Goal: Task Accomplishment & Management: Use online tool/utility

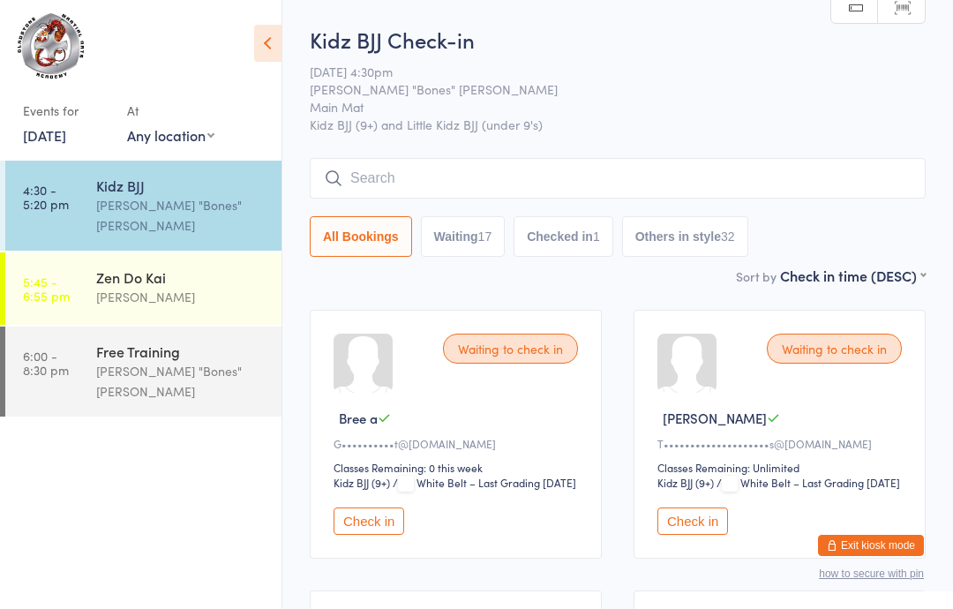
click at [689, 524] on div "Waiting to check in Max B T•••••••••••••••••••• s@[DOMAIN_NAME] Classes Remaini…" at bounding box center [779, 434] width 292 height 249
click at [694, 535] on button "Check in" at bounding box center [692, 520] width 71 height 27
click at [772, 168] on input "search" at bounding box center [618, 178] width 616 height 41
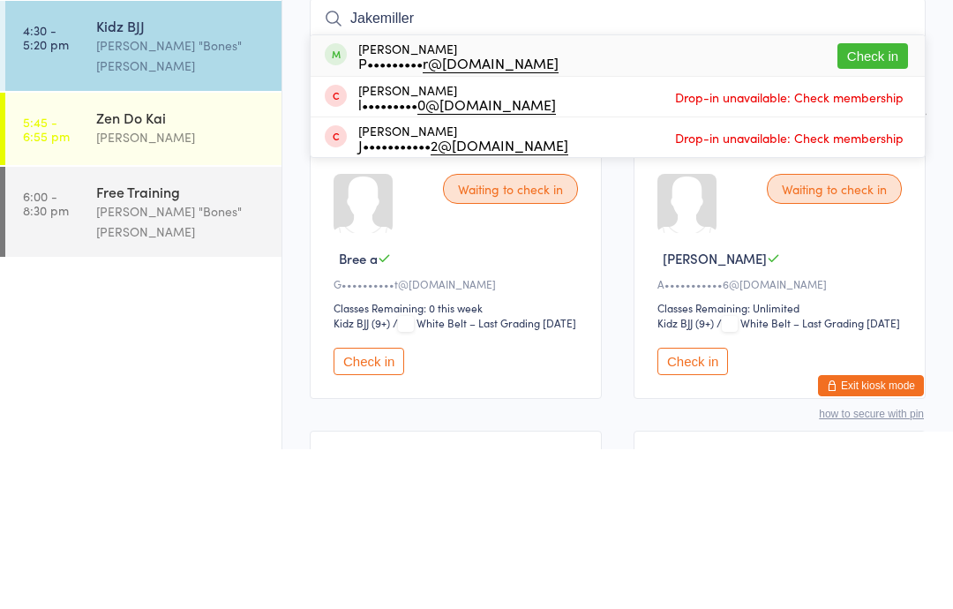
type input "Jakemiller"
click at [903, 203] on button "Check in" at bounding box center [872, 216] width 71 height 26
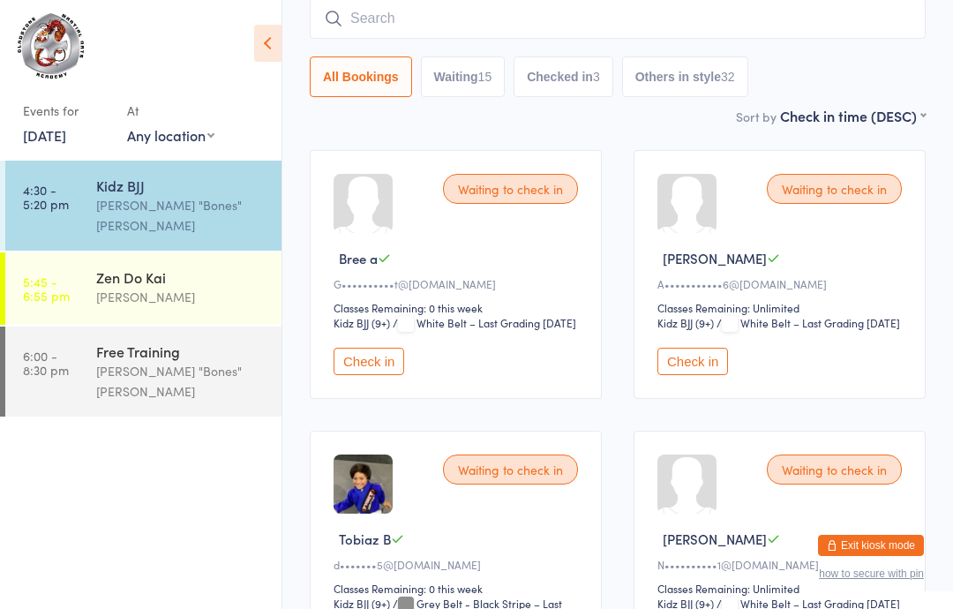
click at [862, 187] on div "Waiting to check in" at bounding box center [834, 189] width 135 height 30
click at [708, 375] on button "Check in" at bounding box center [692, 361] width 71 height 27
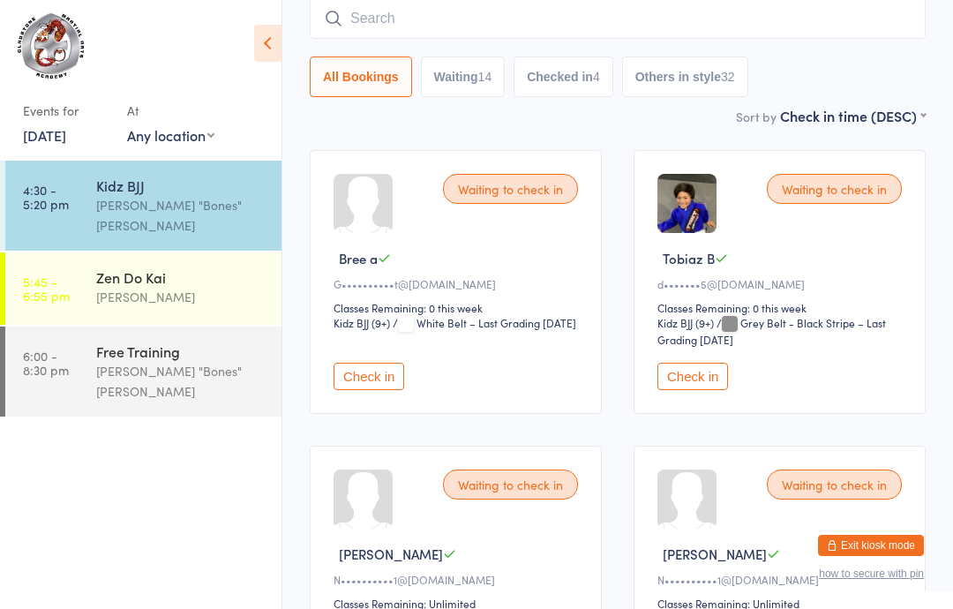
click at [705, 383] on button "Check in" at bounding box center [692, 376] width 71 height 27
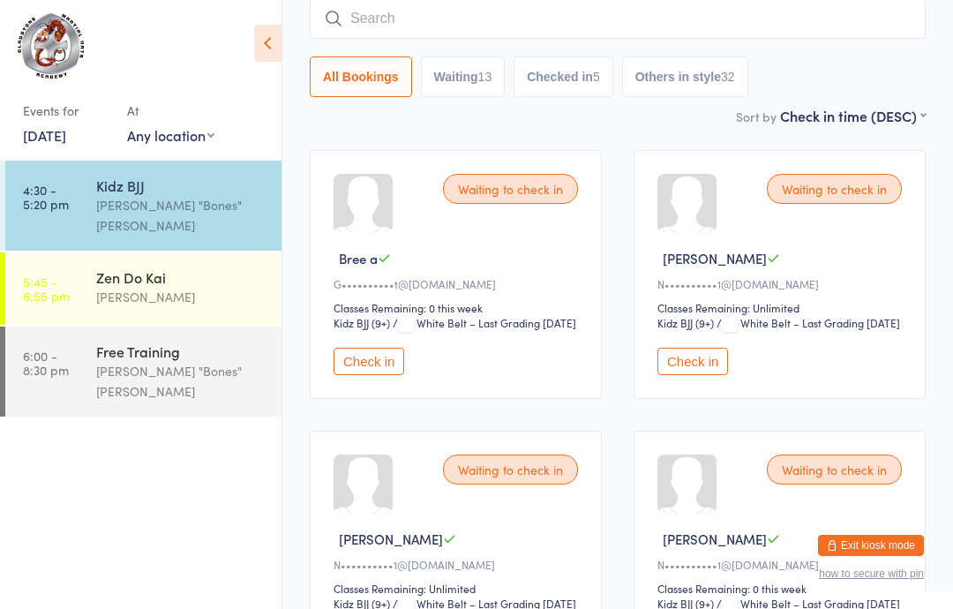
click at [425, 11] on input "search" at bounding box center [618, 18] width 616 height 41
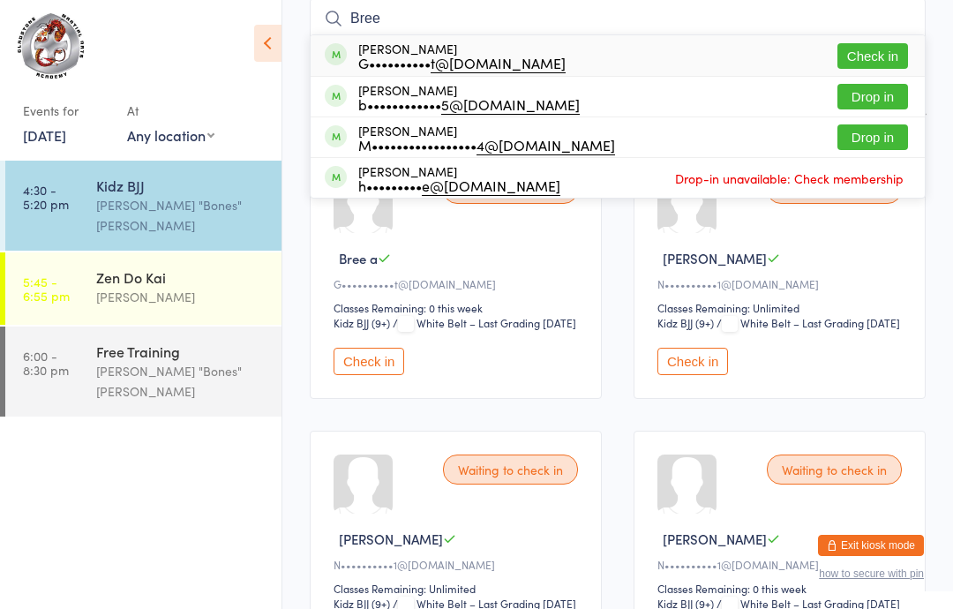
type input "Bree"
click at [872, 56] on button "Check in" at bounding box center [872, 56] width 71 height 26
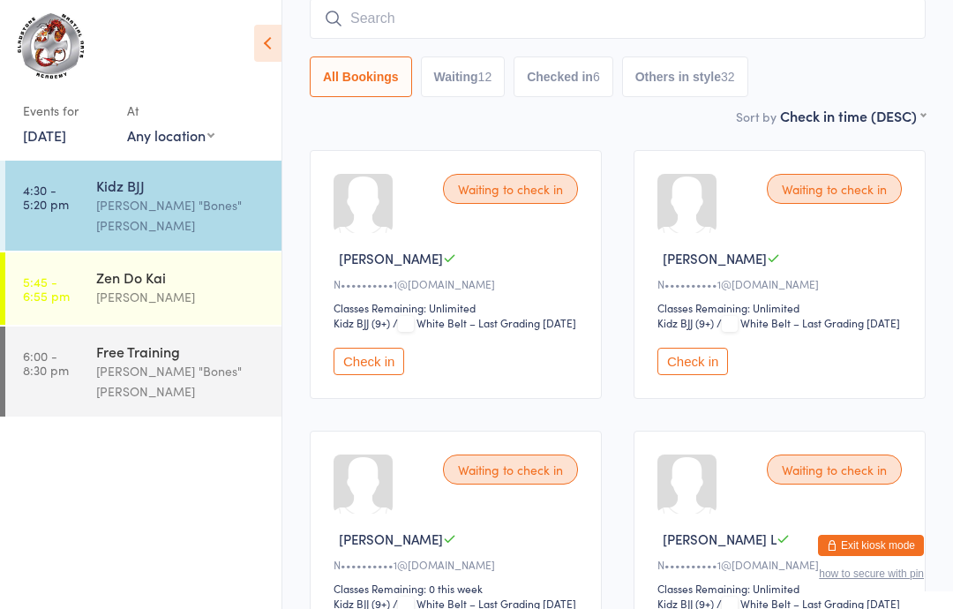
click at [372, 11] on input "search" at bounding box center [618, 18] width 616 height 41
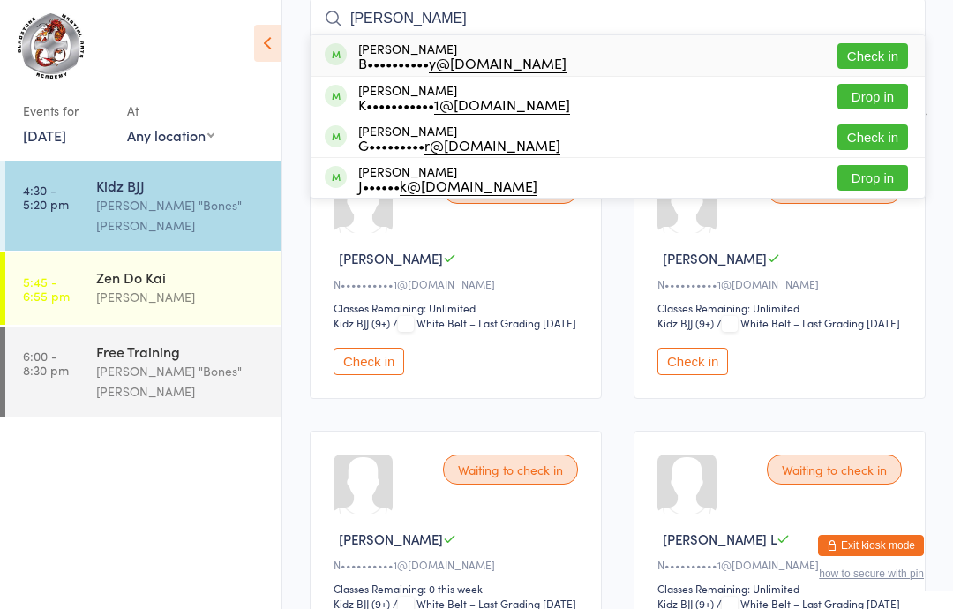
type input "[PERSON_NAME]"
click at [874, 51] on button "Check in" at bounding box center [872, 56] width 71 height 26
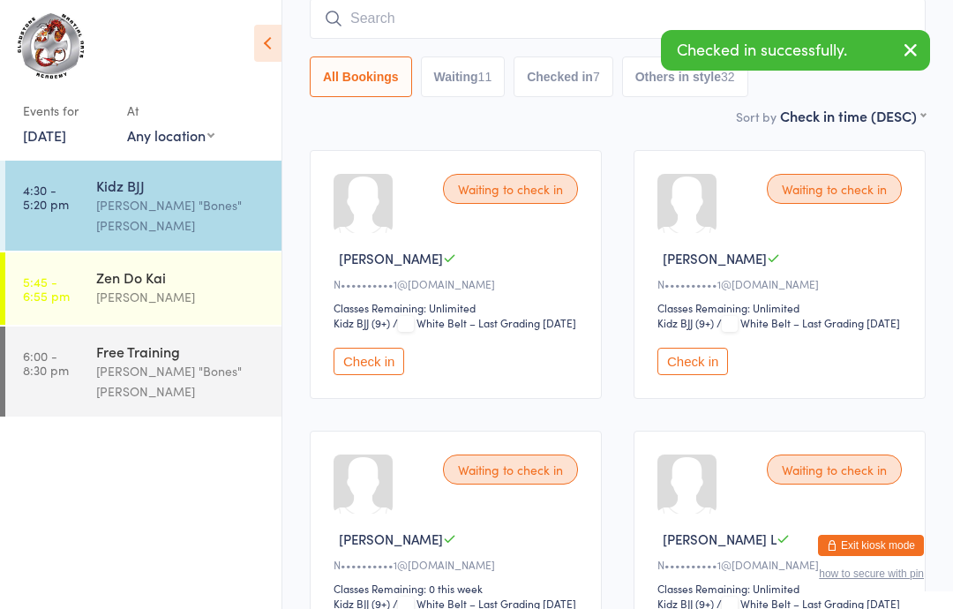
click at [432, 20] on input "search" at bounding box center [618, 18] width 616 height 41
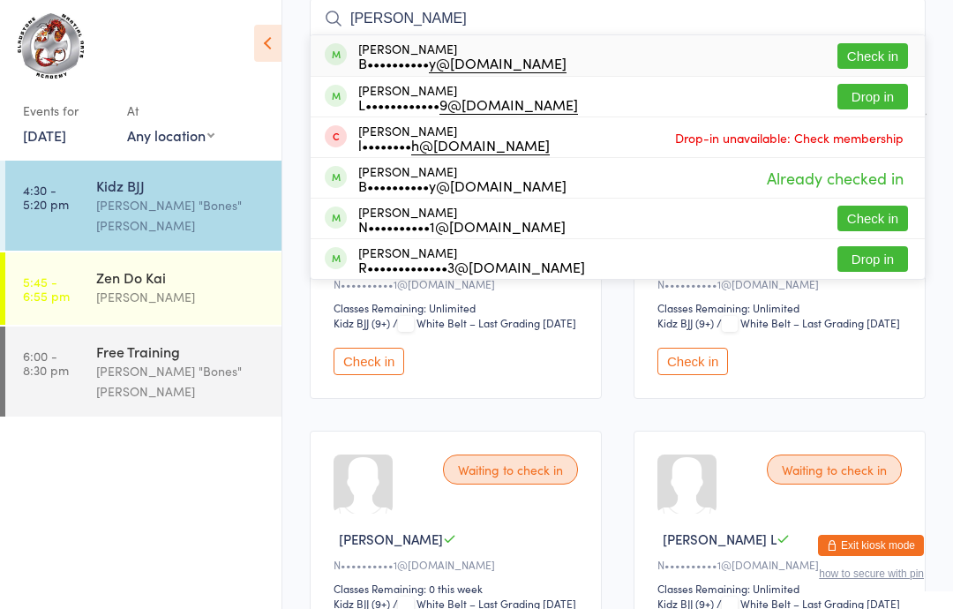
type input "[PERSON_NAME]"
click at [871, 61] on button "Check in" at bounding box center [872, 56] width 71 height 26
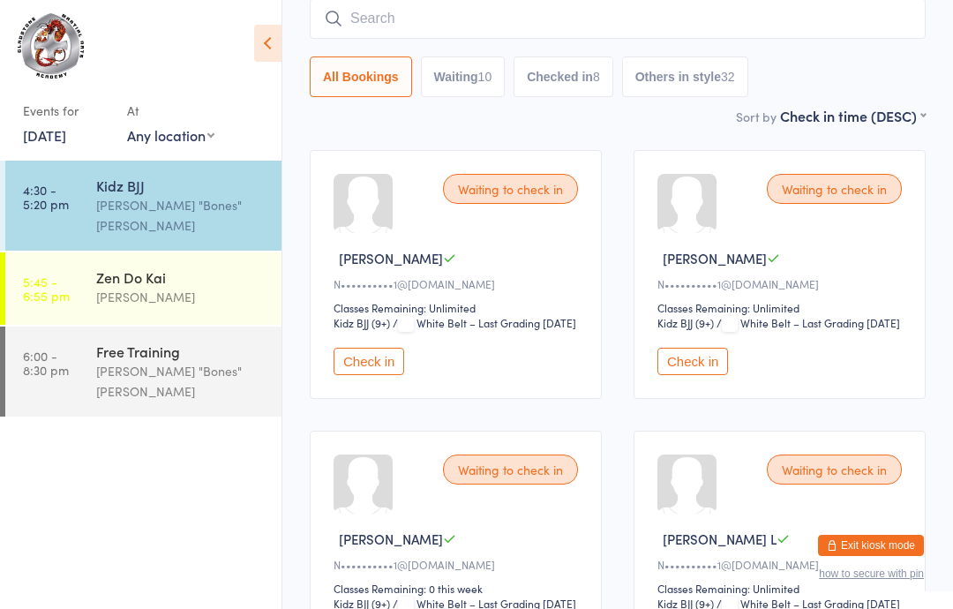
click at [519, 32] on input "search" at bounding box center [618, 18] width 616 height 41
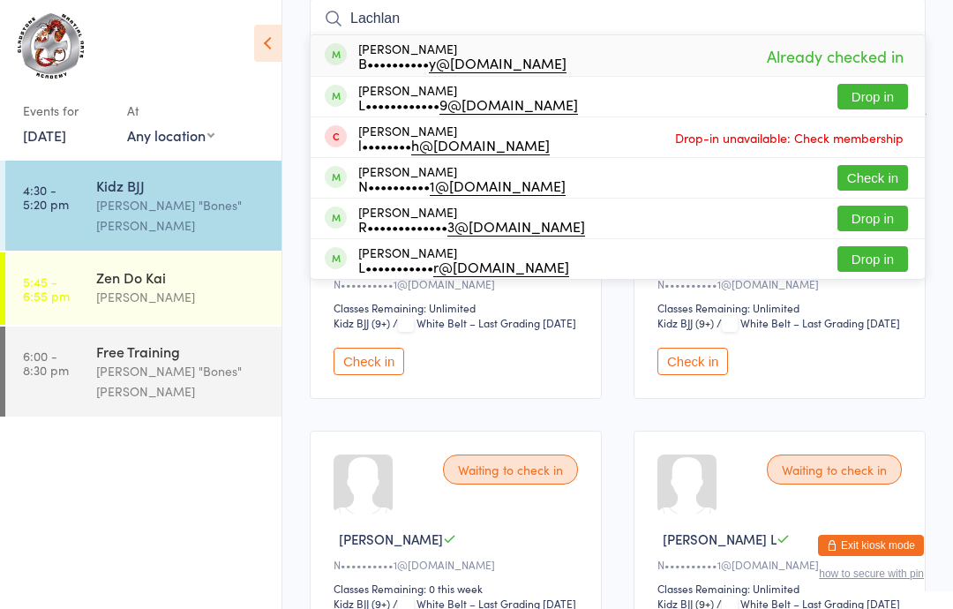
type input "Lachlan"
click at [844, 53] on span "Already checked in" at bounding box center [835, 56] width 146 height 31
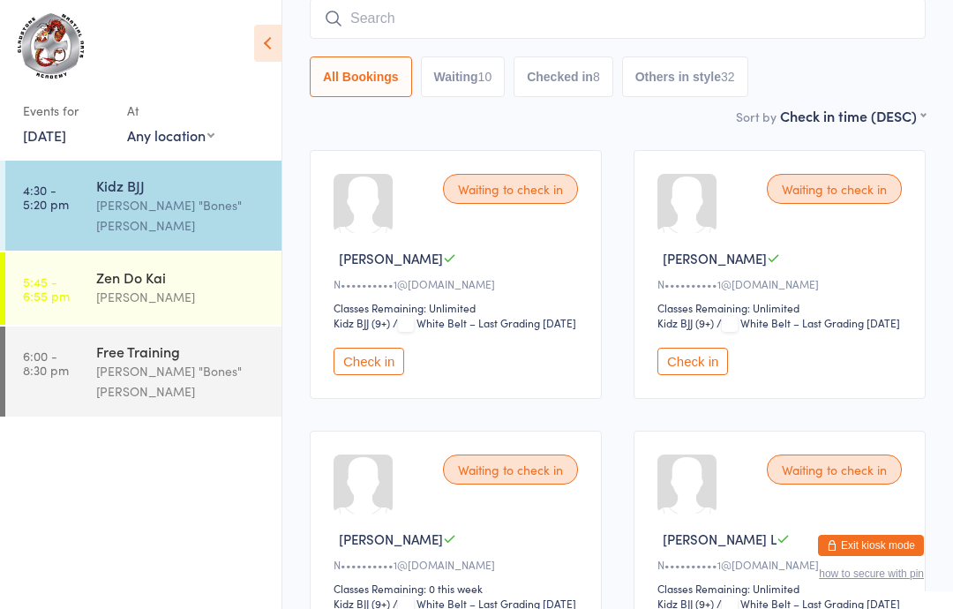
click at [793, 17] on input "search" at bounding box center [618, 18] width 616 height 41
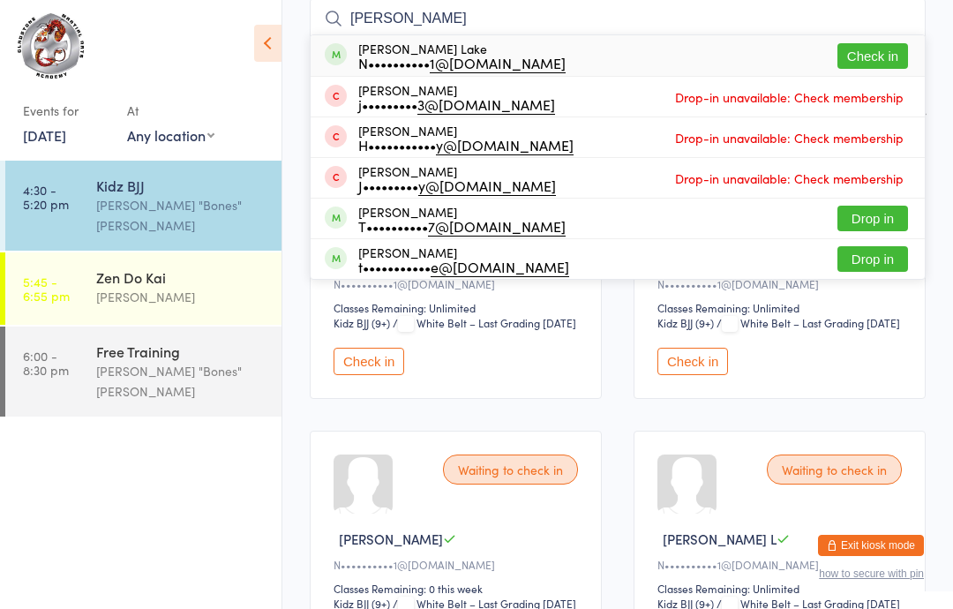
type input "[PERSON_NAME]"
click at [623, 49] on div "[PERSON_NAME] Lake N•••••••••• 1@[DOMAIN_NAME] Check in" at bounding box center [618, 55] width 614 height 41
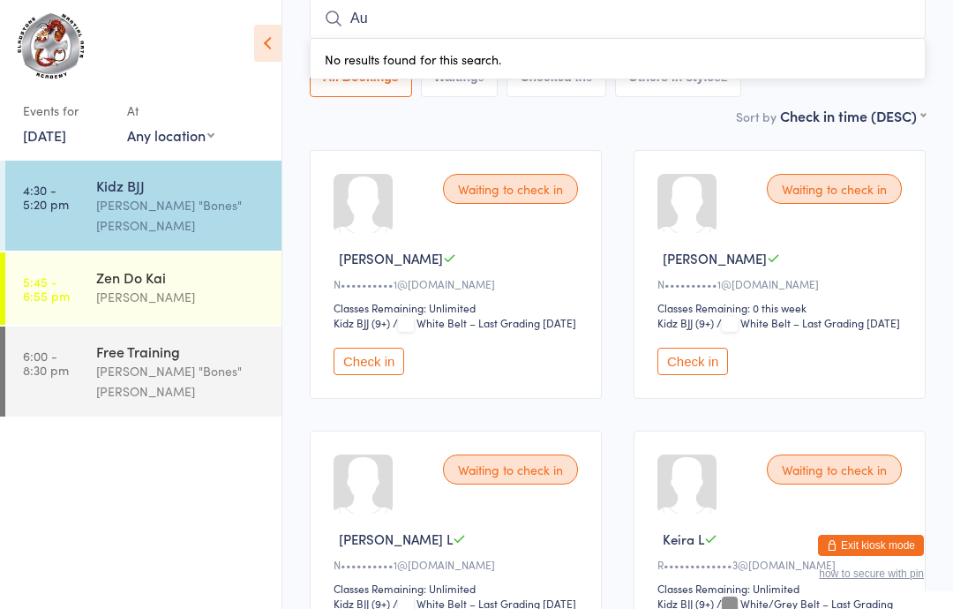
type input "A"
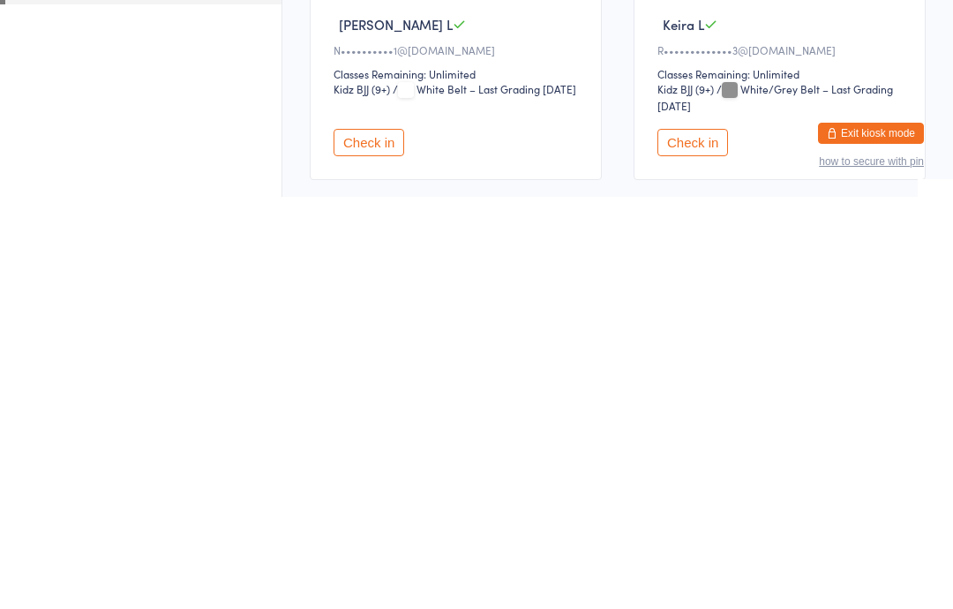
click at [377, 541] on button "Check in" at bounding box center [368, 554] width 71 height 27
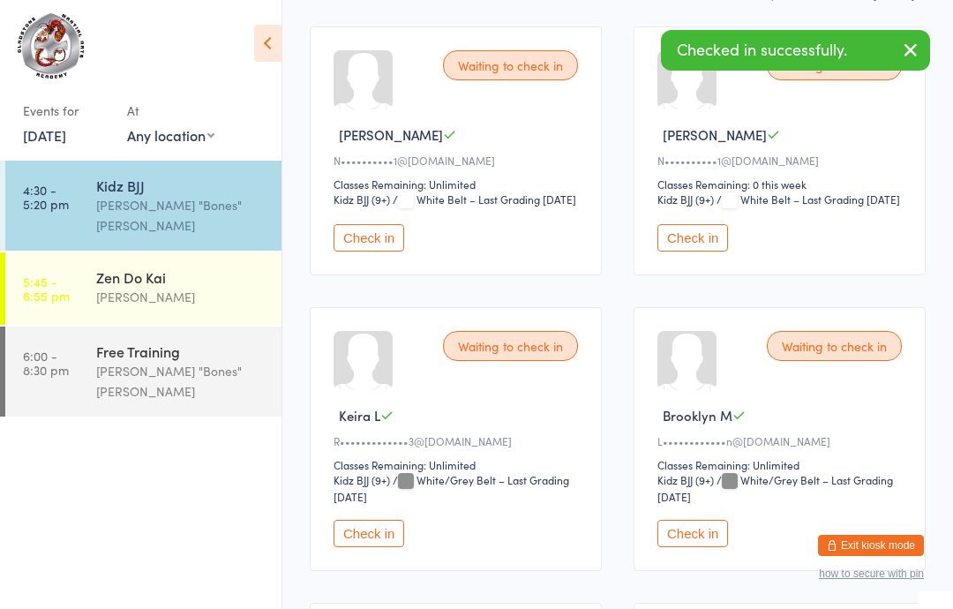
scroll to position [270, 0]
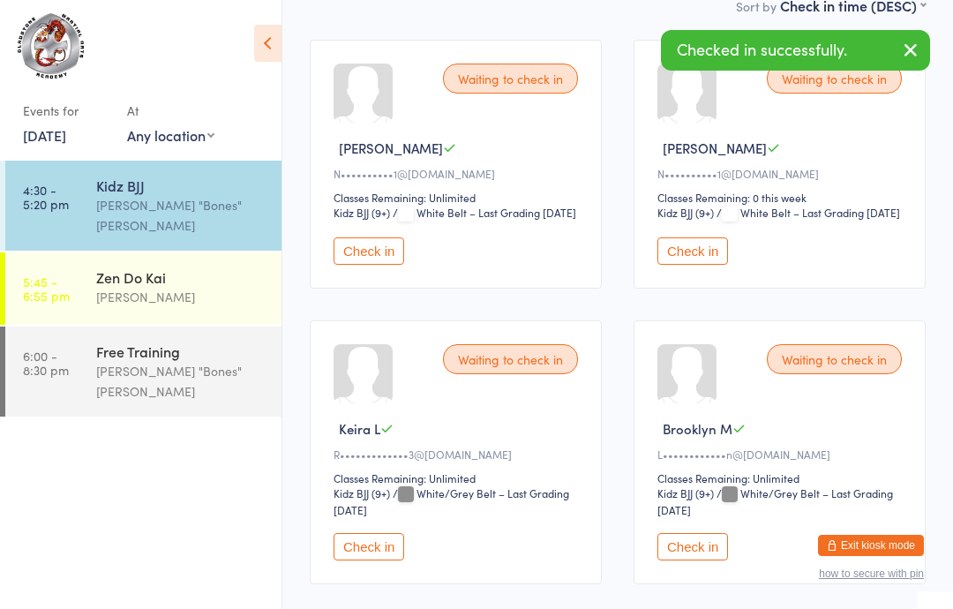
click at [387, 265] on button "Check in" at bounding box center [368, 250] width 71 height 27
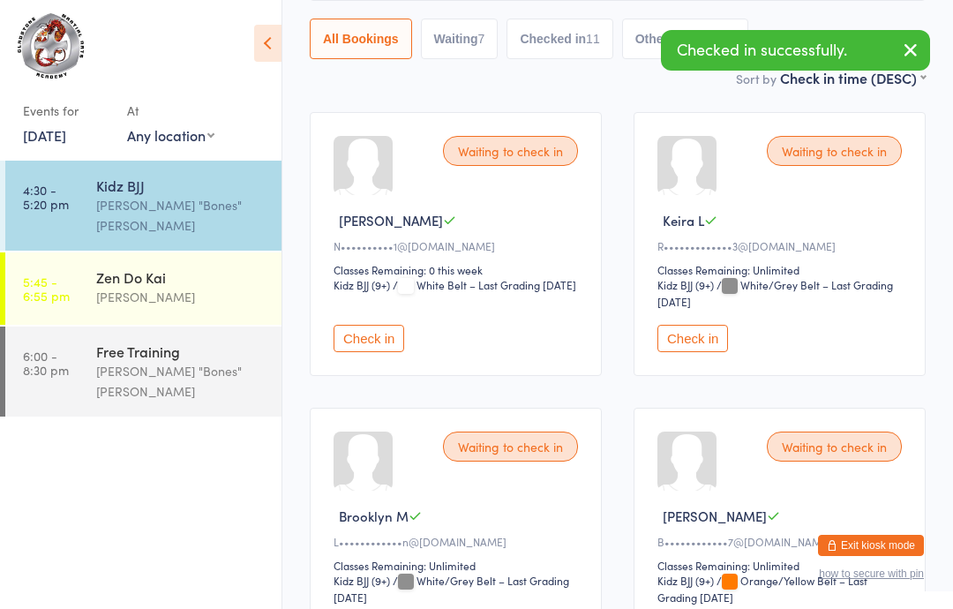
scroll to position [154, 0]
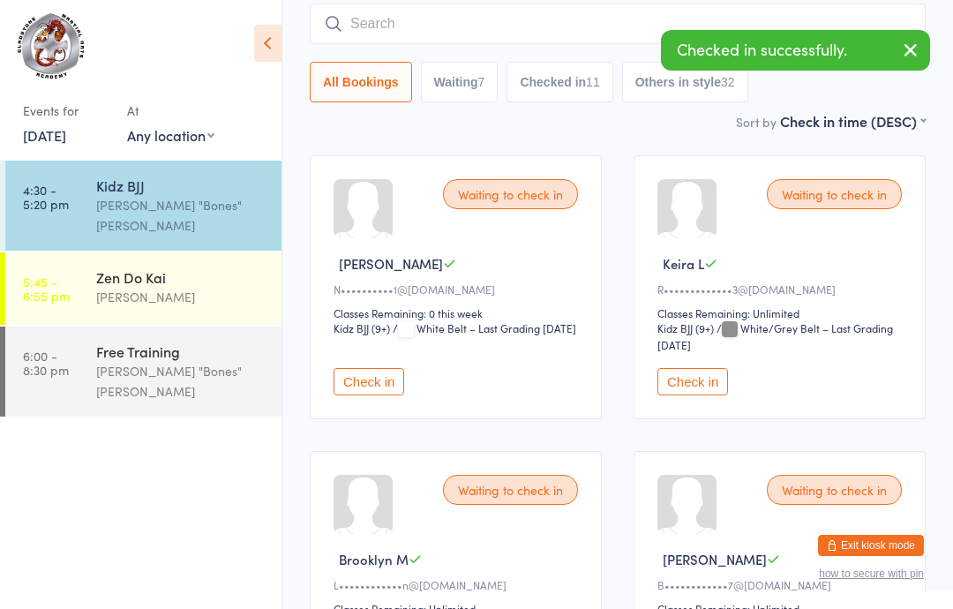
click at [375, 388] on button "Check in" at bounding box center [368, 381] width 71 height 27
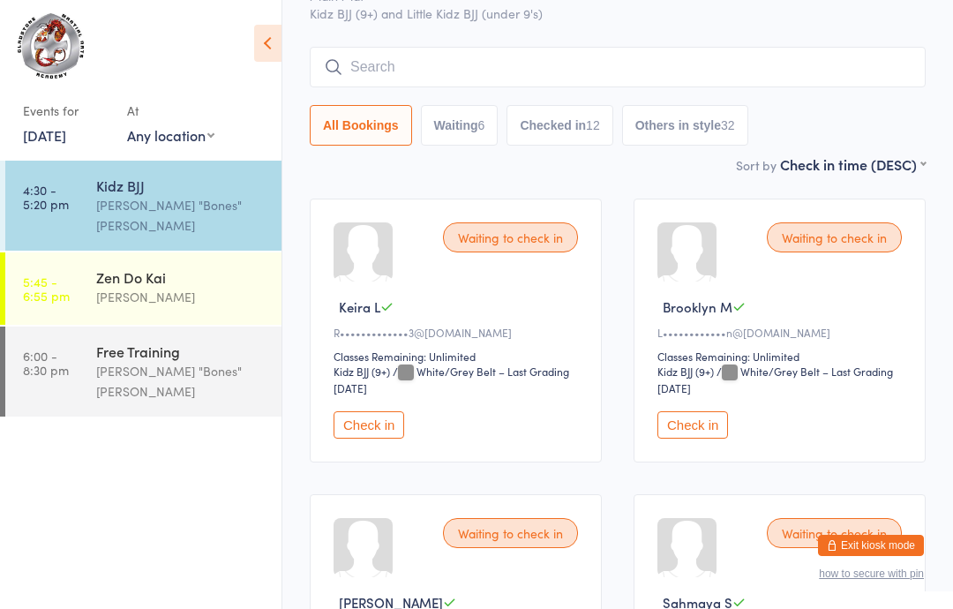
scroll to position [0, 0]
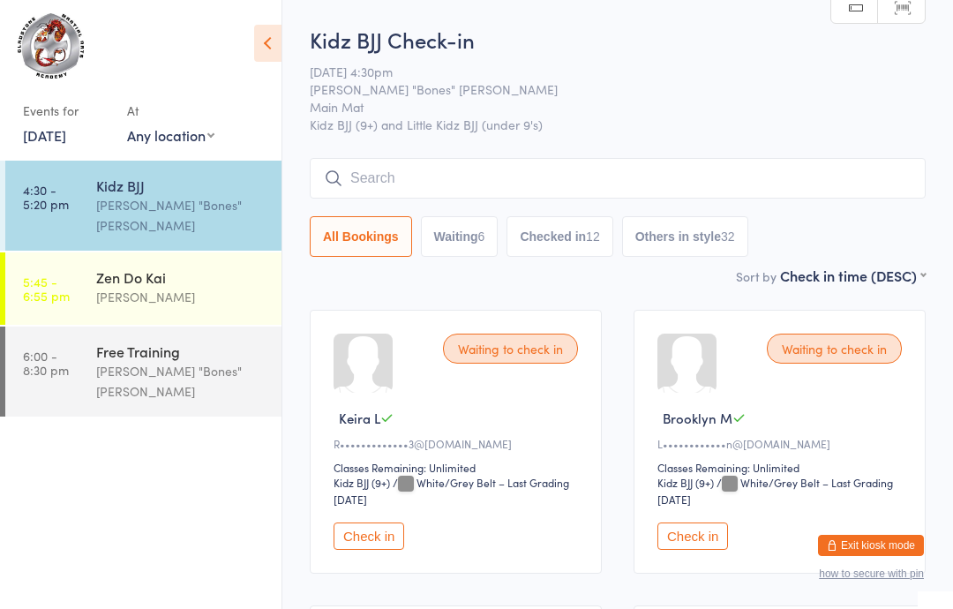
click at [854, 167] on input "search" at bounding box center [618, 178] width 616 height 41
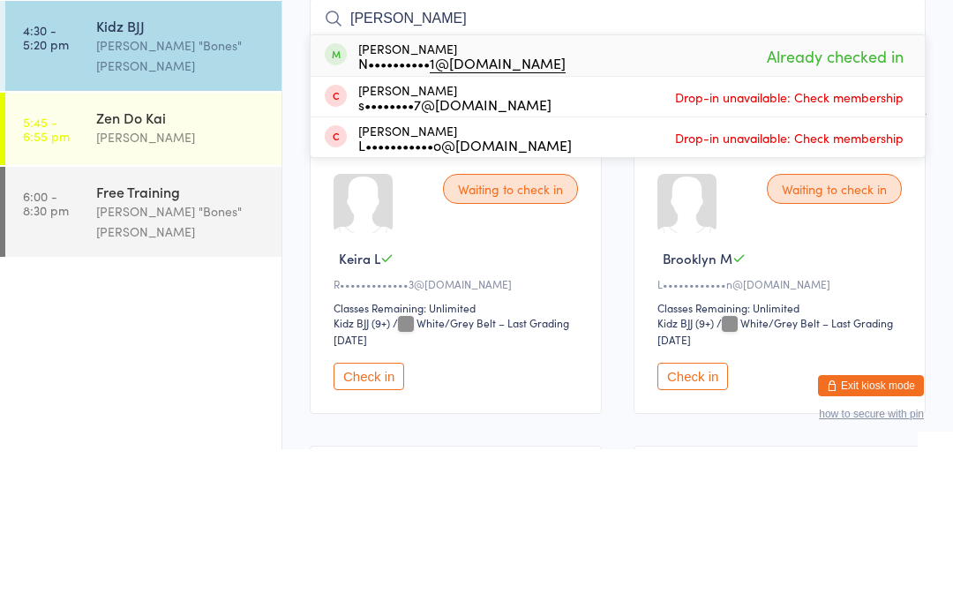
type input "[PERSON_NAME]"
click at [719, 195] on div "[PERSON_NAME] N•••••••••• 1@[DOMAIN_NAME] Already checked in" at bounding box center [618, 215] width 614 height 41
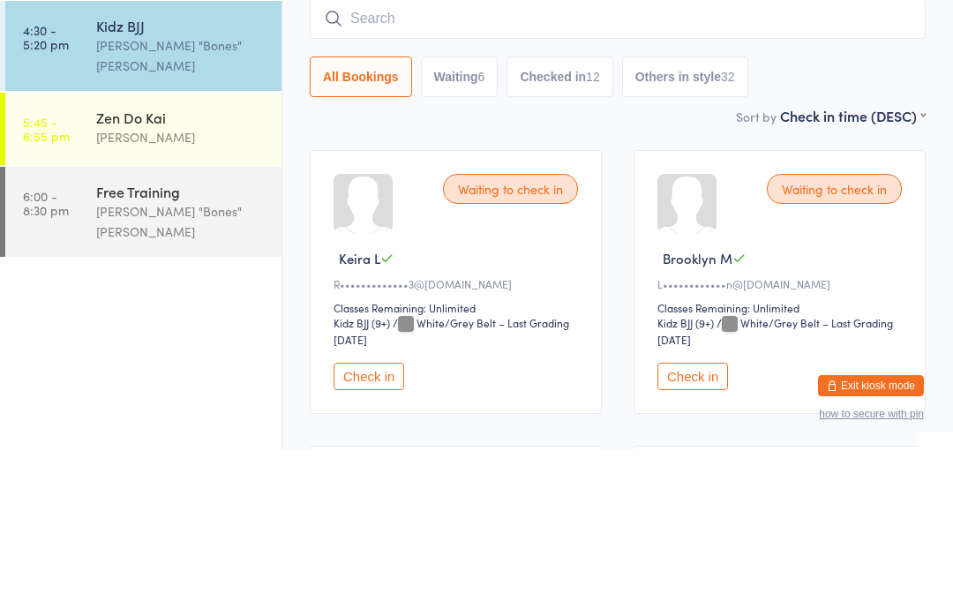
click at [430, 158] on input "search" at bounding box center [618, 178] width 616 height 41
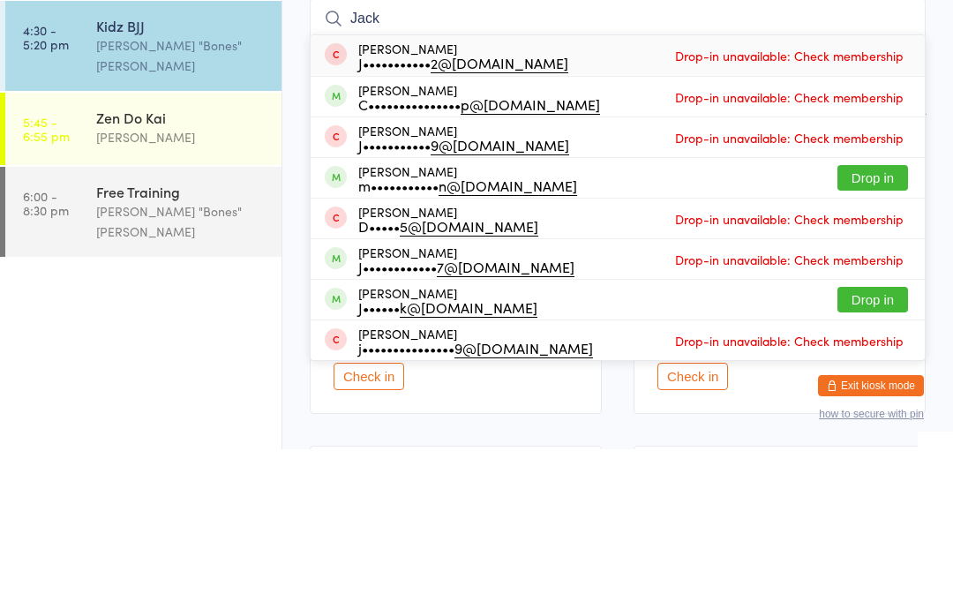
type input "Jack"
click at [868, 325] on button "Drop in" at bounding box center [872, 338] width 71 height 26
